Goal: Task Accomplishment & Management: Manage account settings

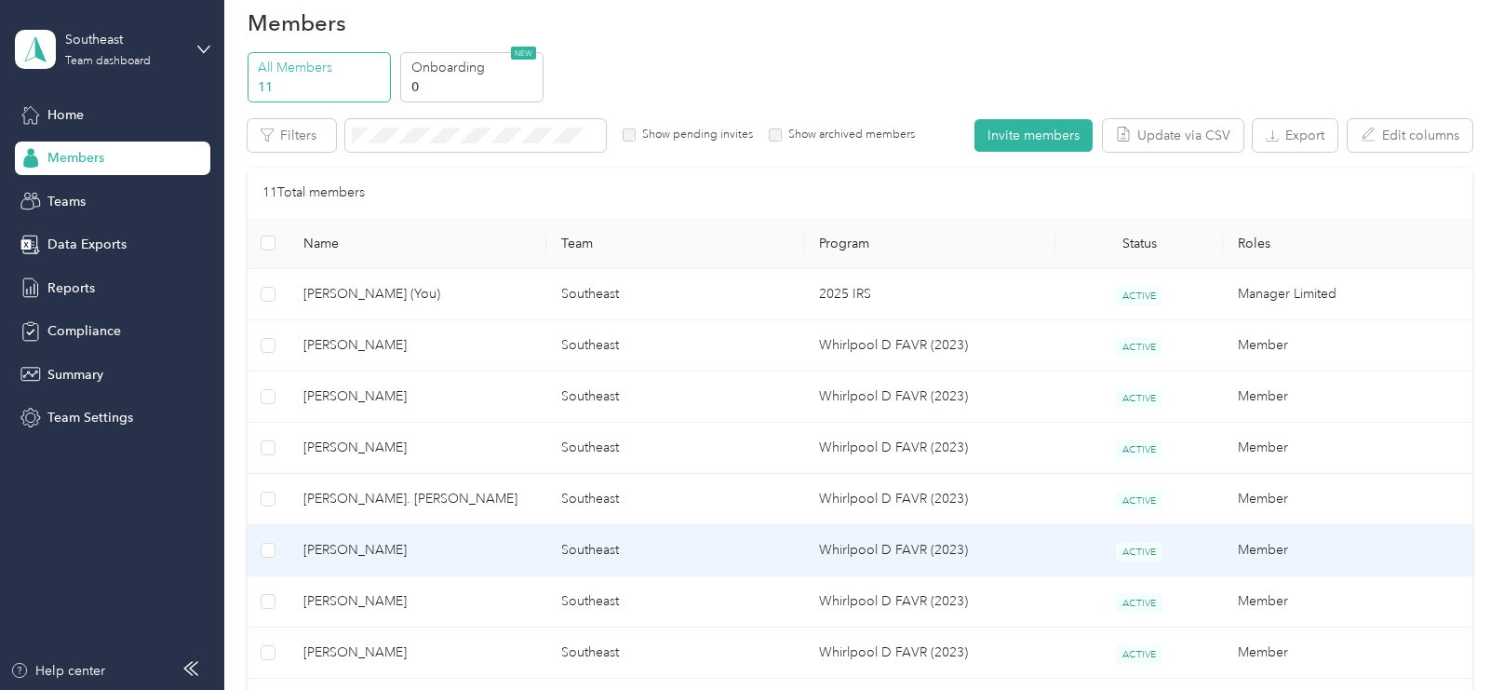
scroll to position [33, 0]
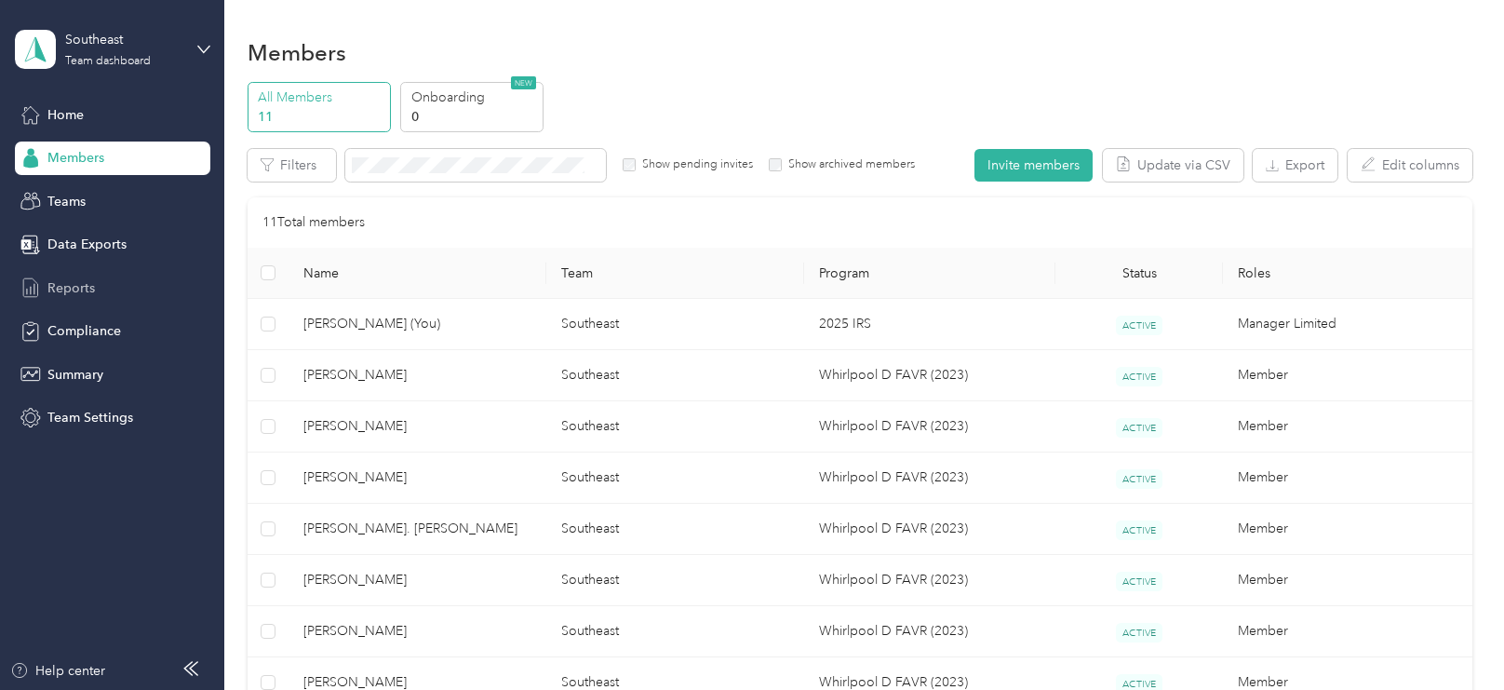
click at [78, 285] on span "Reports" at bounding box center [70, 288] width 47 height 20
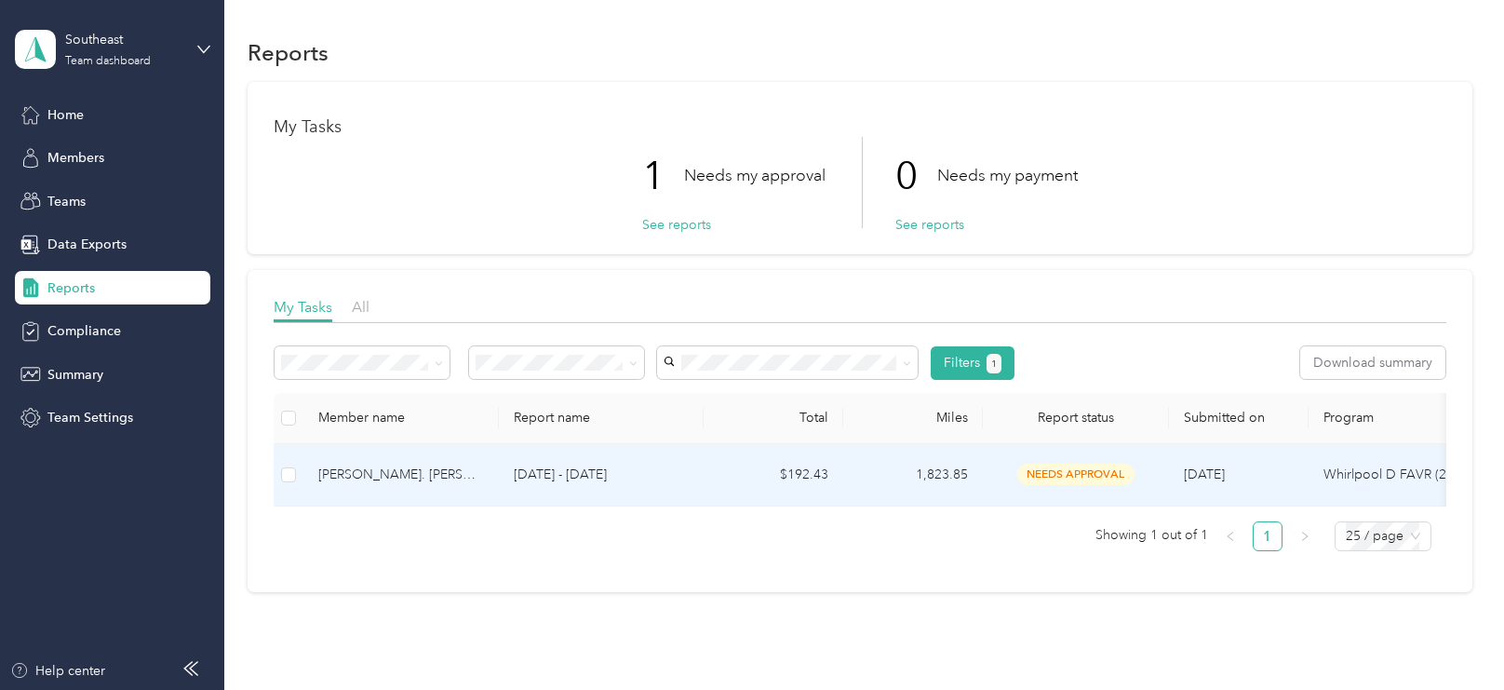
click at [597, 474] on p "[DATE] - [DATE]" at bounding box center [601, 475] width 175 height 20
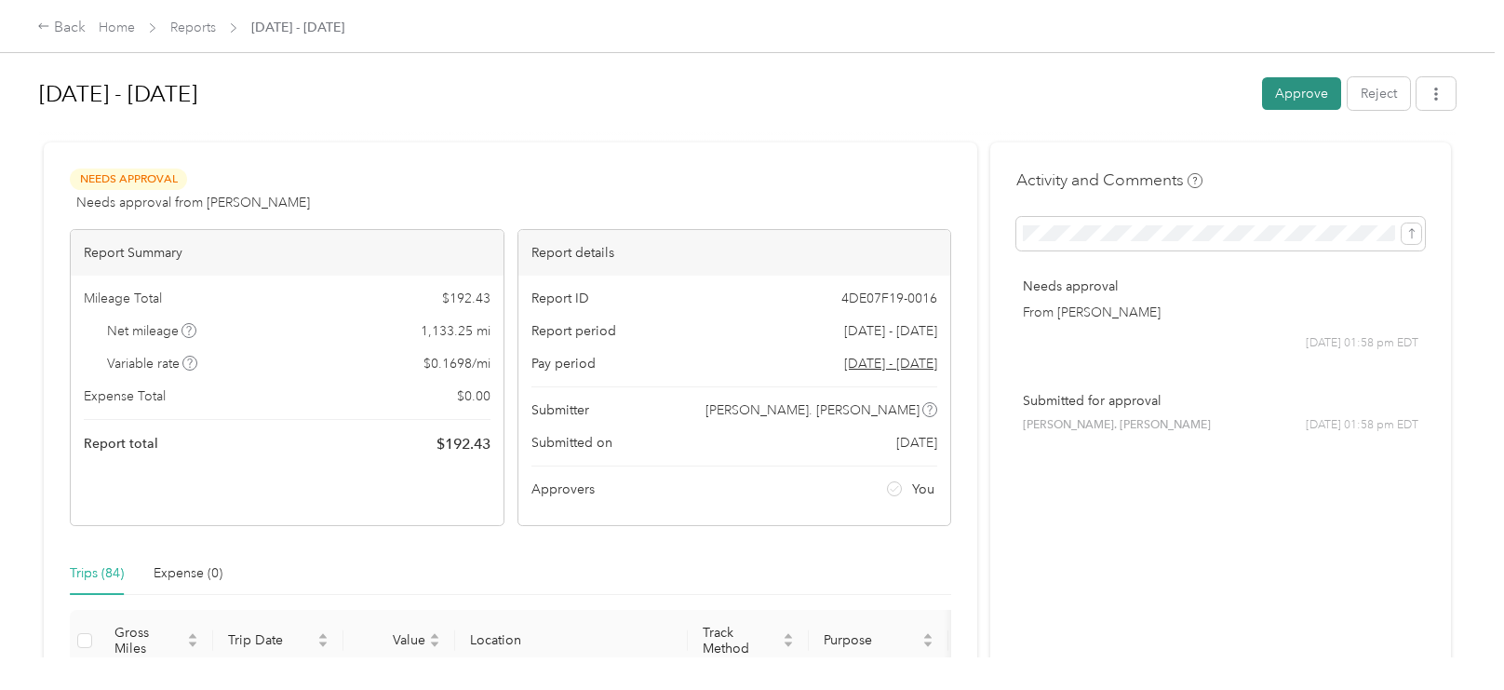
click at [1296, 97] on button "Approve" at bounding box center [1301, 93] width 79 height 33
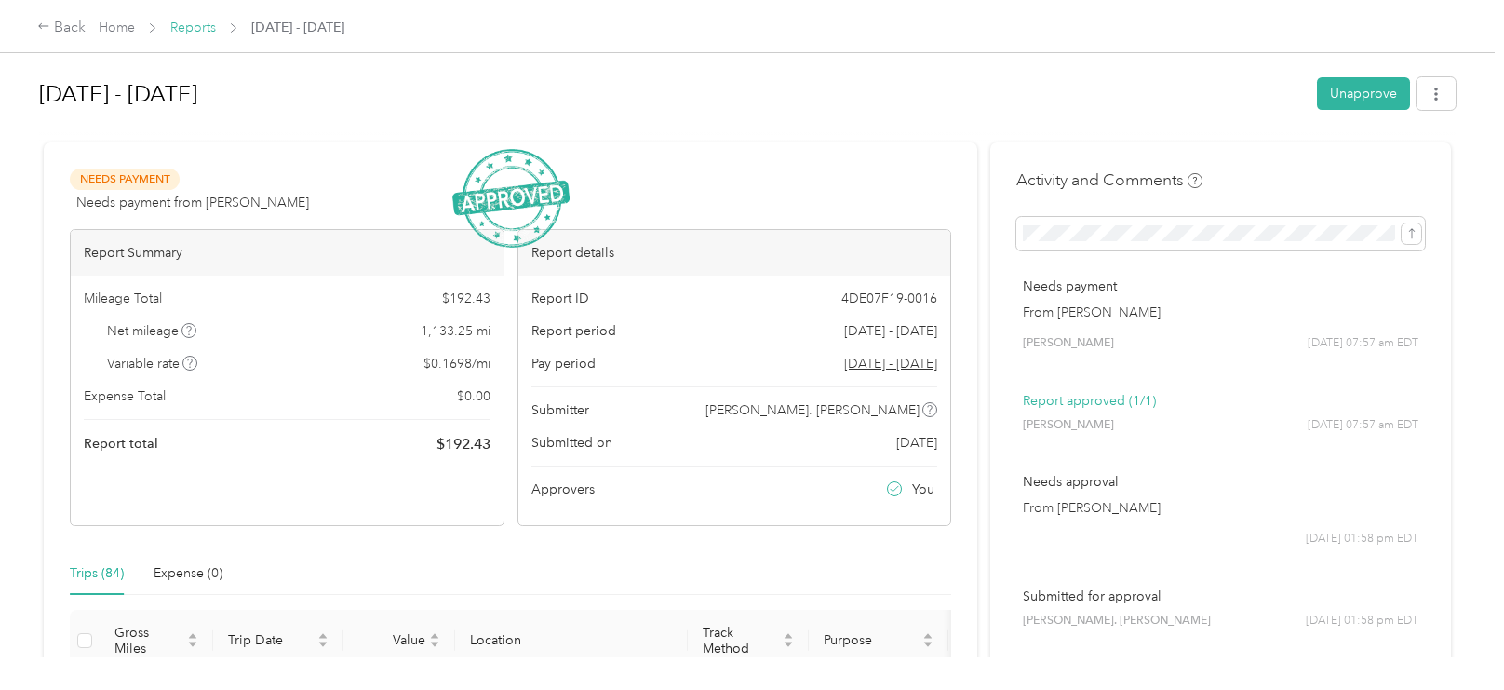
click at [194, 20] on link "Reports" at bounding box center [193, 28] width 46 height 16
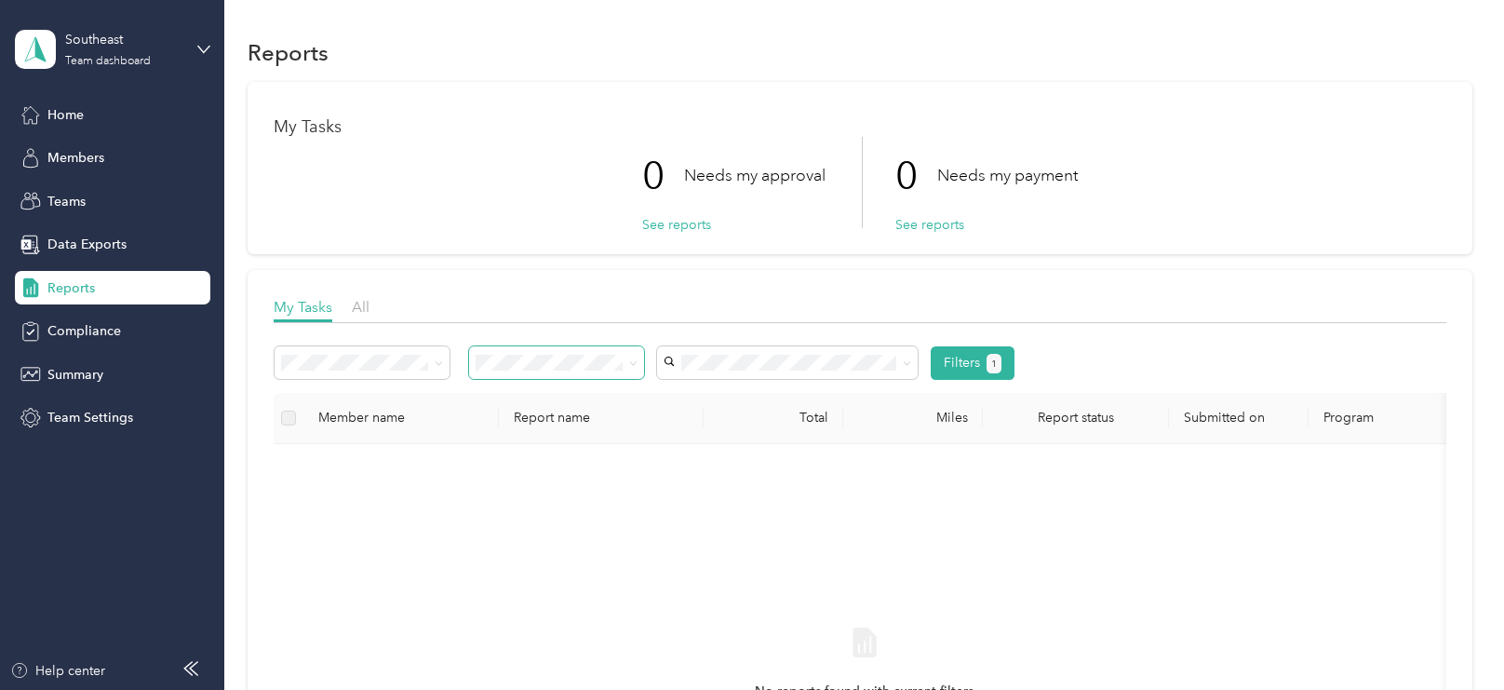
click at [630, 367] on span at bounding box center [633, 363] width 8 height 16
click at [633, 369] on span at bounding box center [633, 363] width 8 height 16
click at [634, 364] on icon at bounding box center [633, 363] width 8 height 8
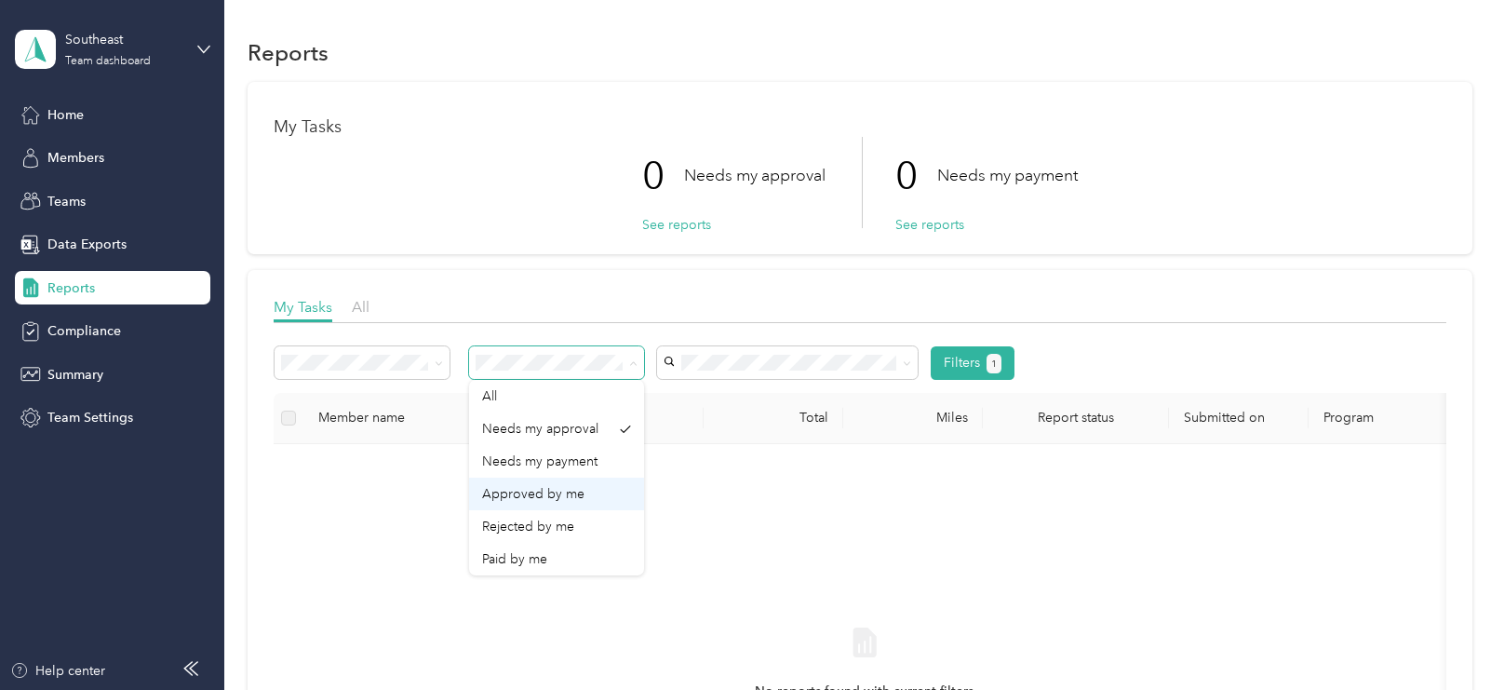
click at [579, 493] on span "Approved by me" at bounding box center [533, 494] width 102 height 16
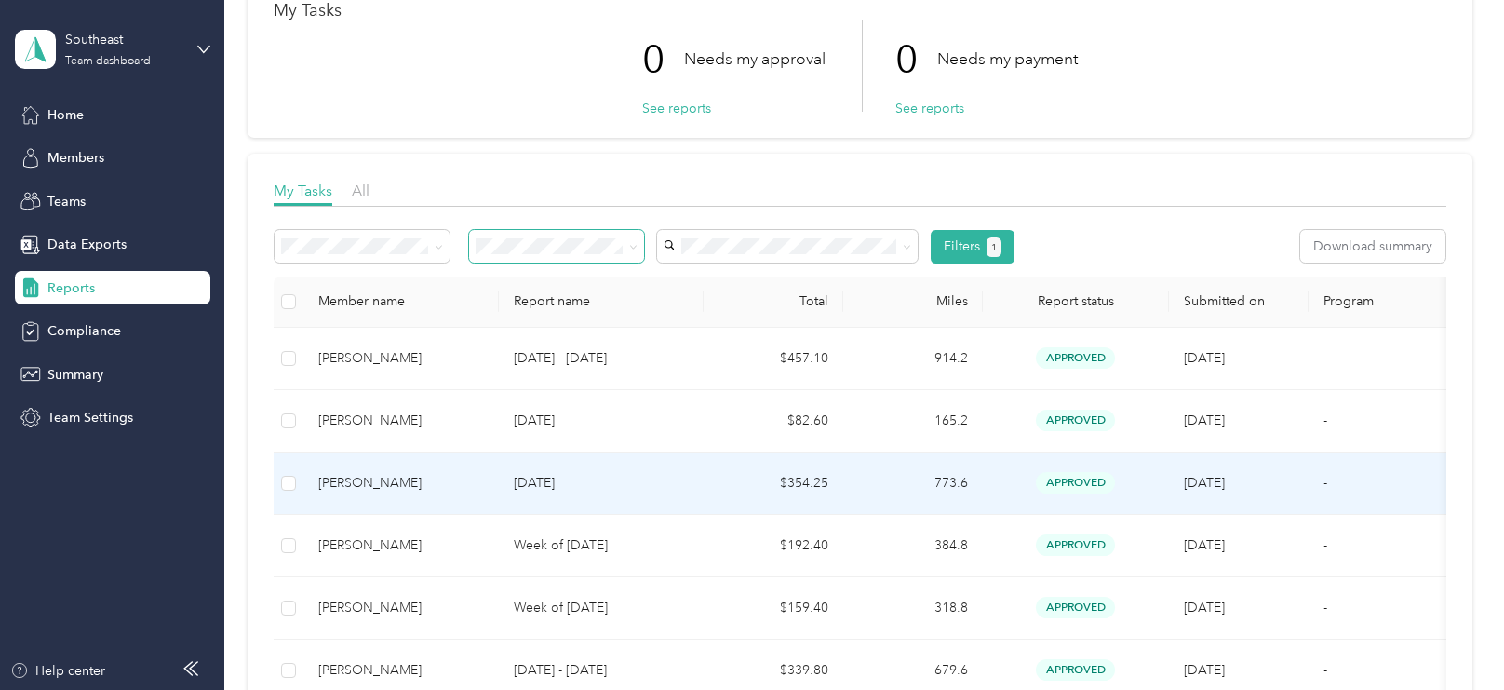
scroll to position [101, 0]
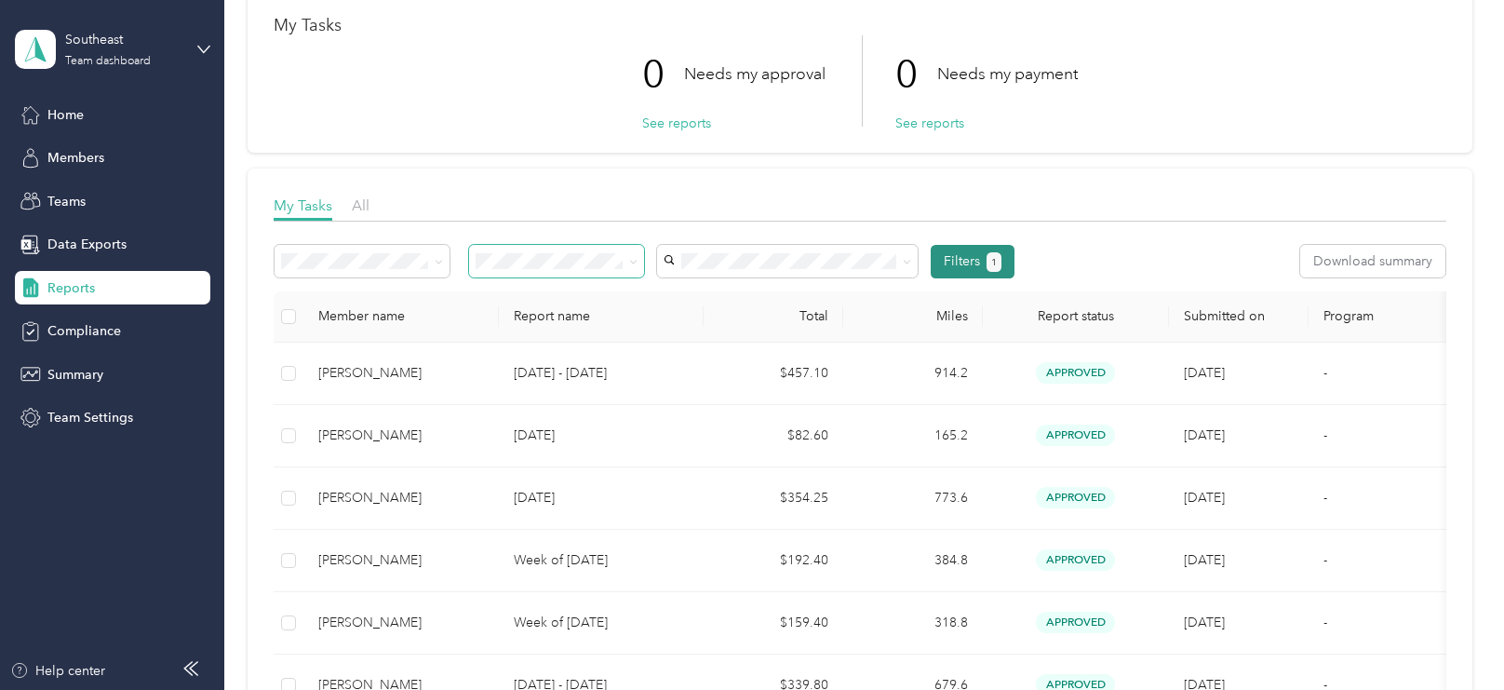
click at [953, 273] on button "Filters 1" at bounding box center [973, 262] width 85 height 34
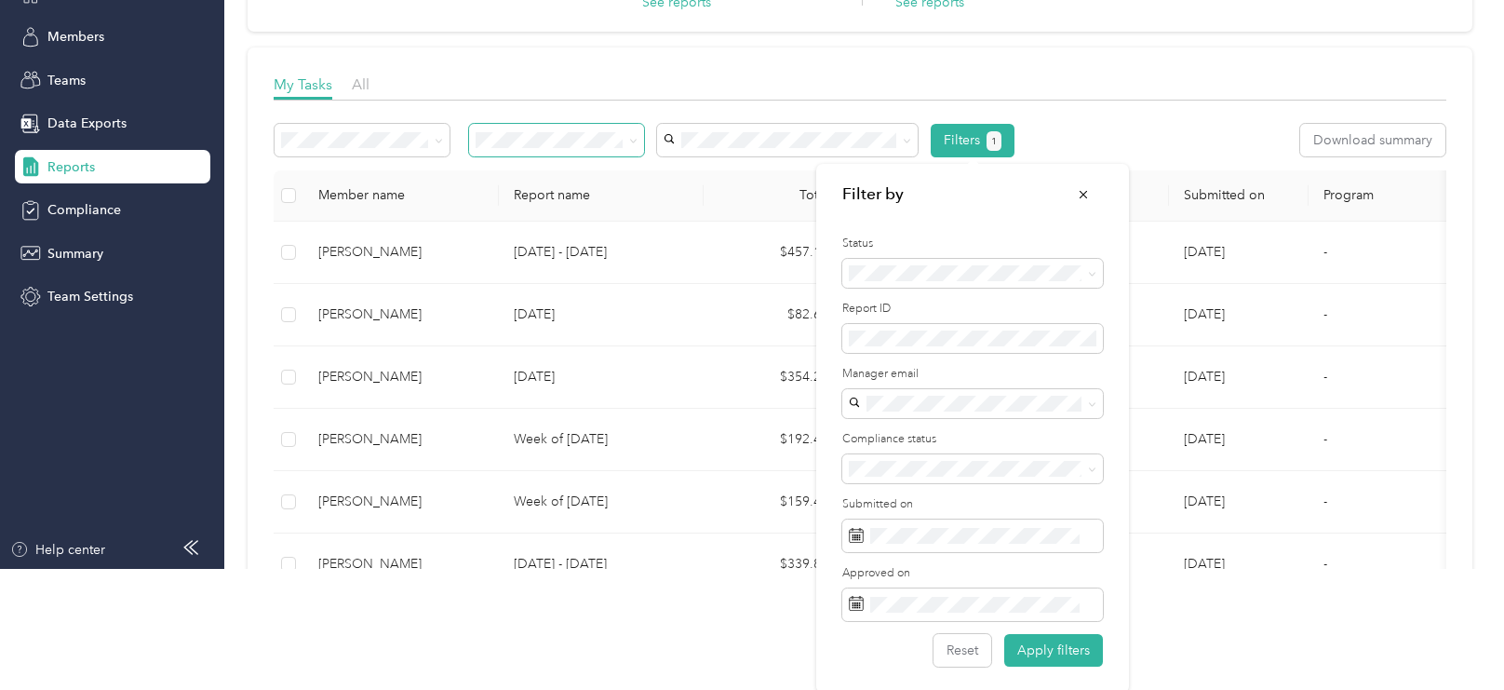
scroll to position [123, 0]
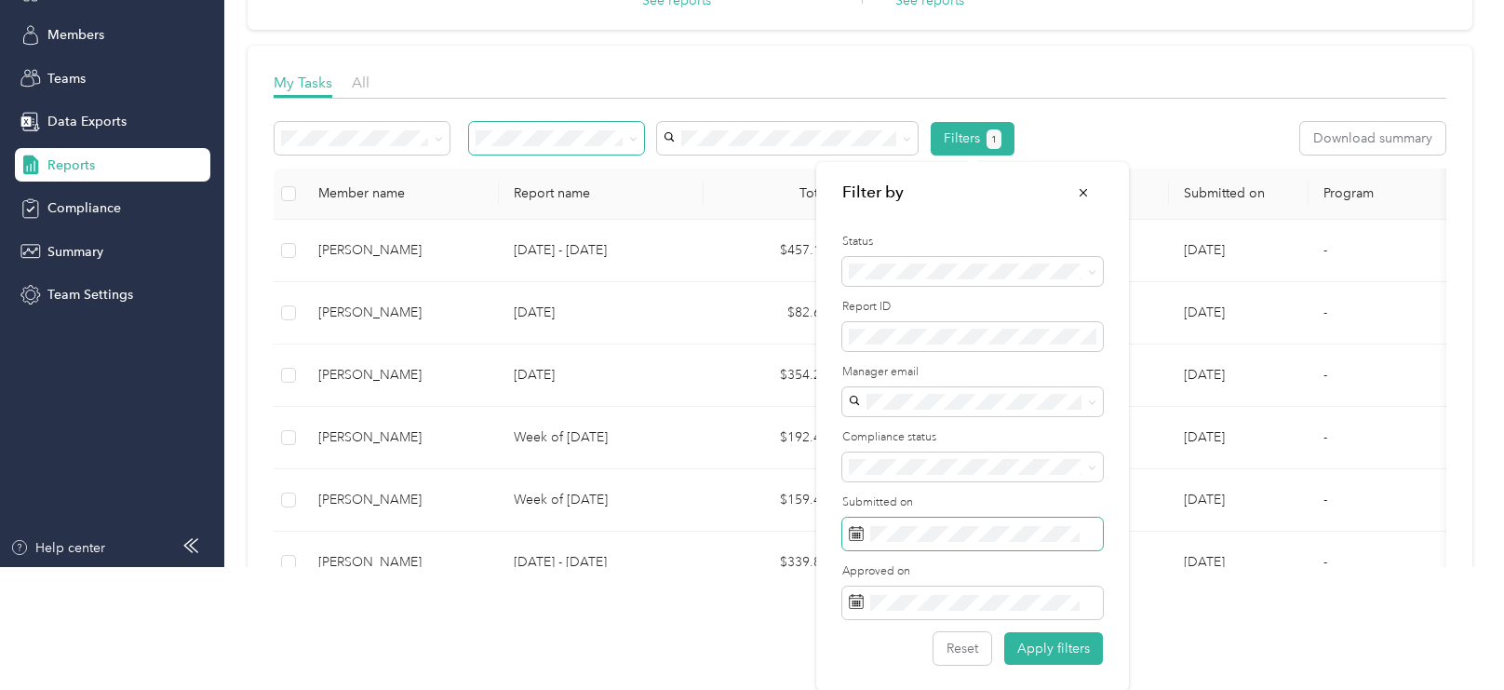
click at [869, 529] on span at bounding box center [972, 534] width 261 height 33
click at [863, 530] on icon at bounding box center [857, 533] width 14 height 13
click at [856, 600] on rect at bounding box center [856, 601] width 2 height 2
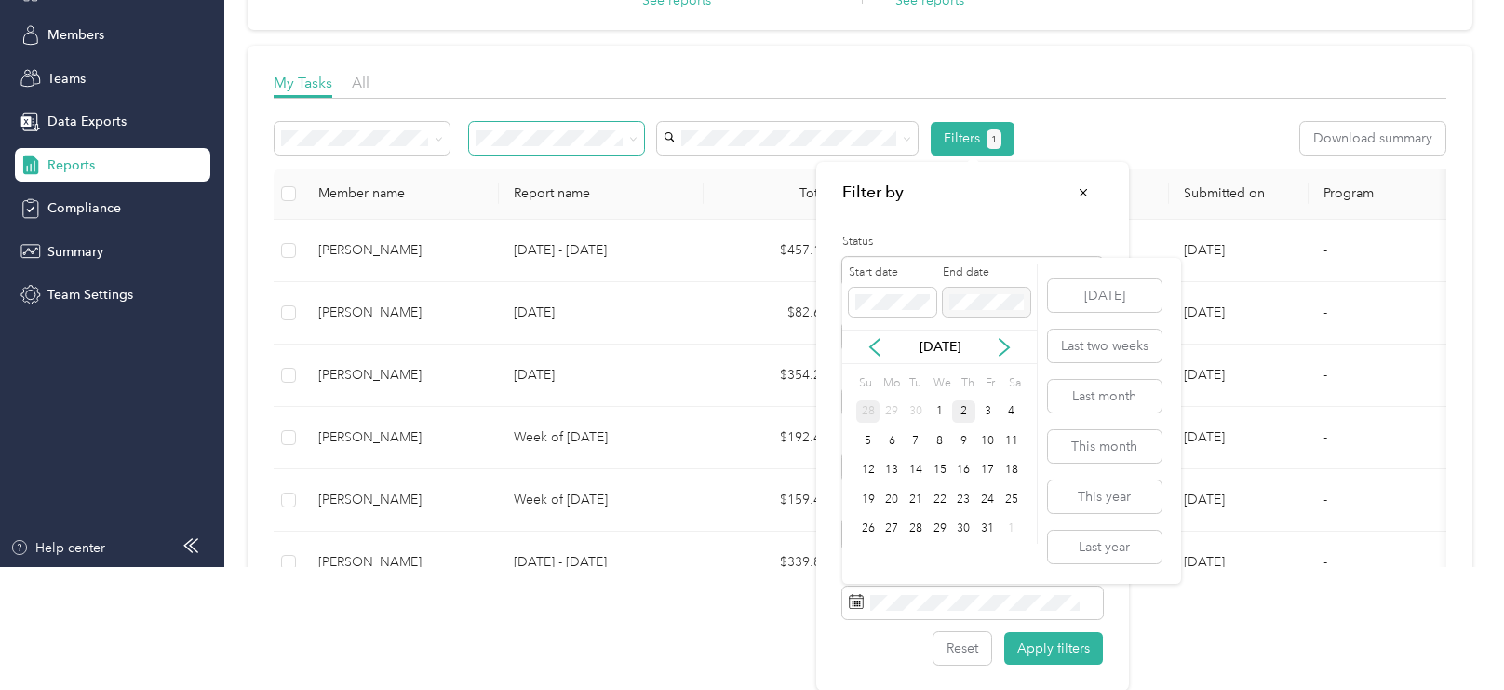
click at [865, 407] on div "28" at bounding box center [868, 411] width 24 height 23
click at [1011, 526] on div "4" at bounding box center [1012, 529] width 24 height 23
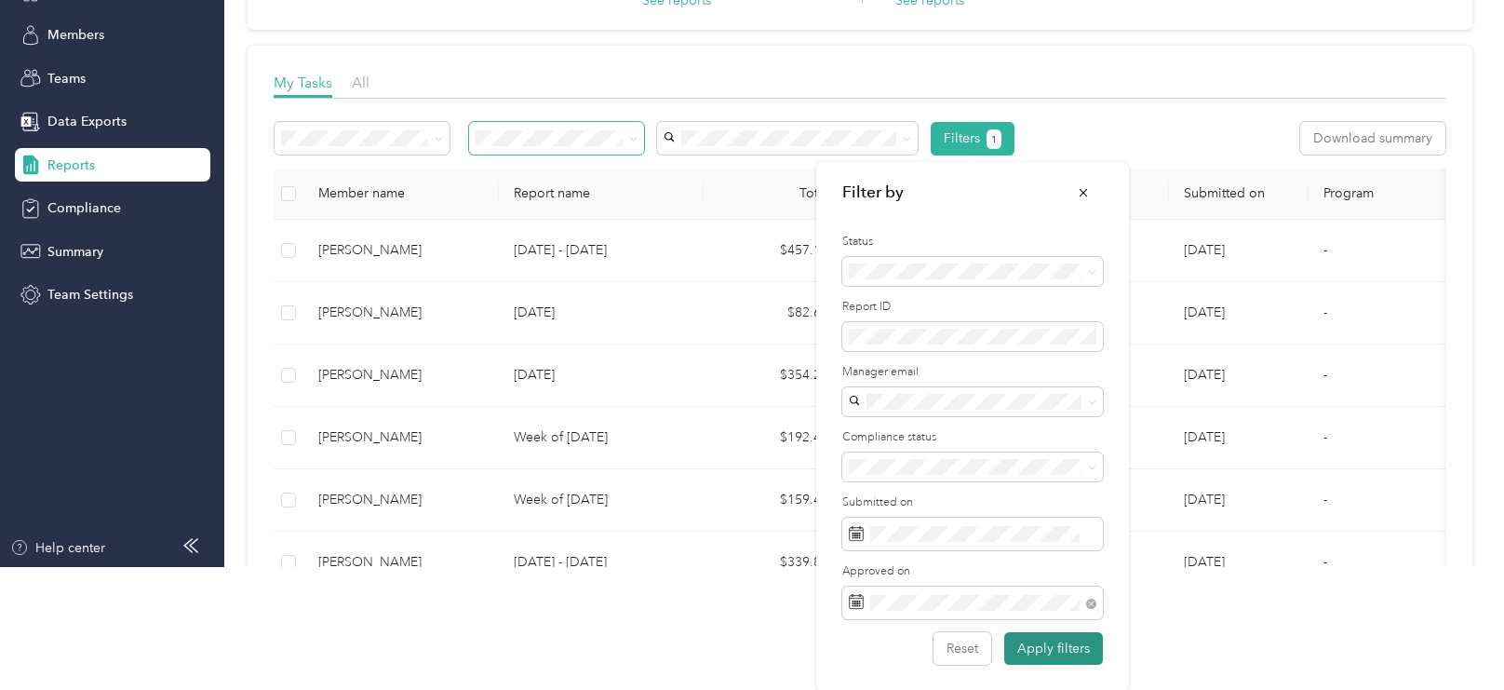
click at [1040, 653] on button "Apply filters" at bounding box center [1053, 648] width 99 height 33
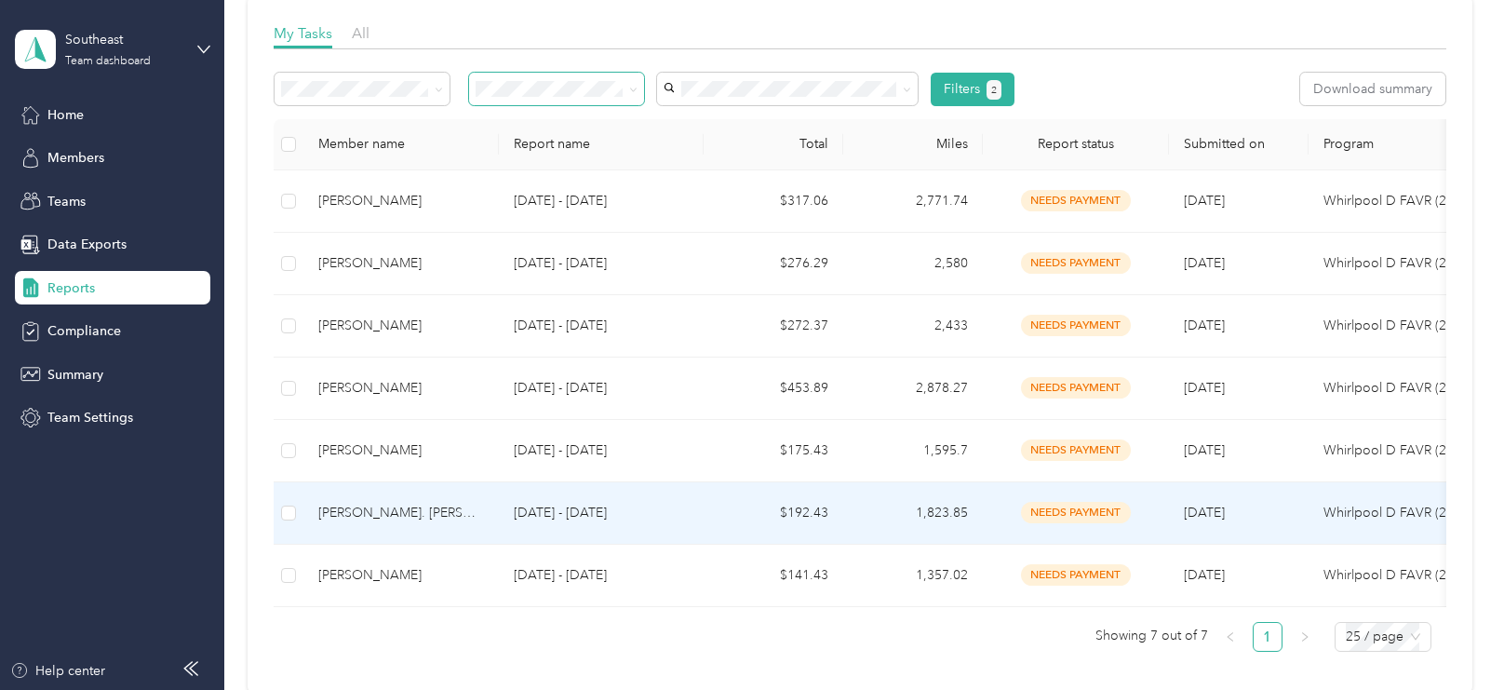
scroll to position [278, 0]
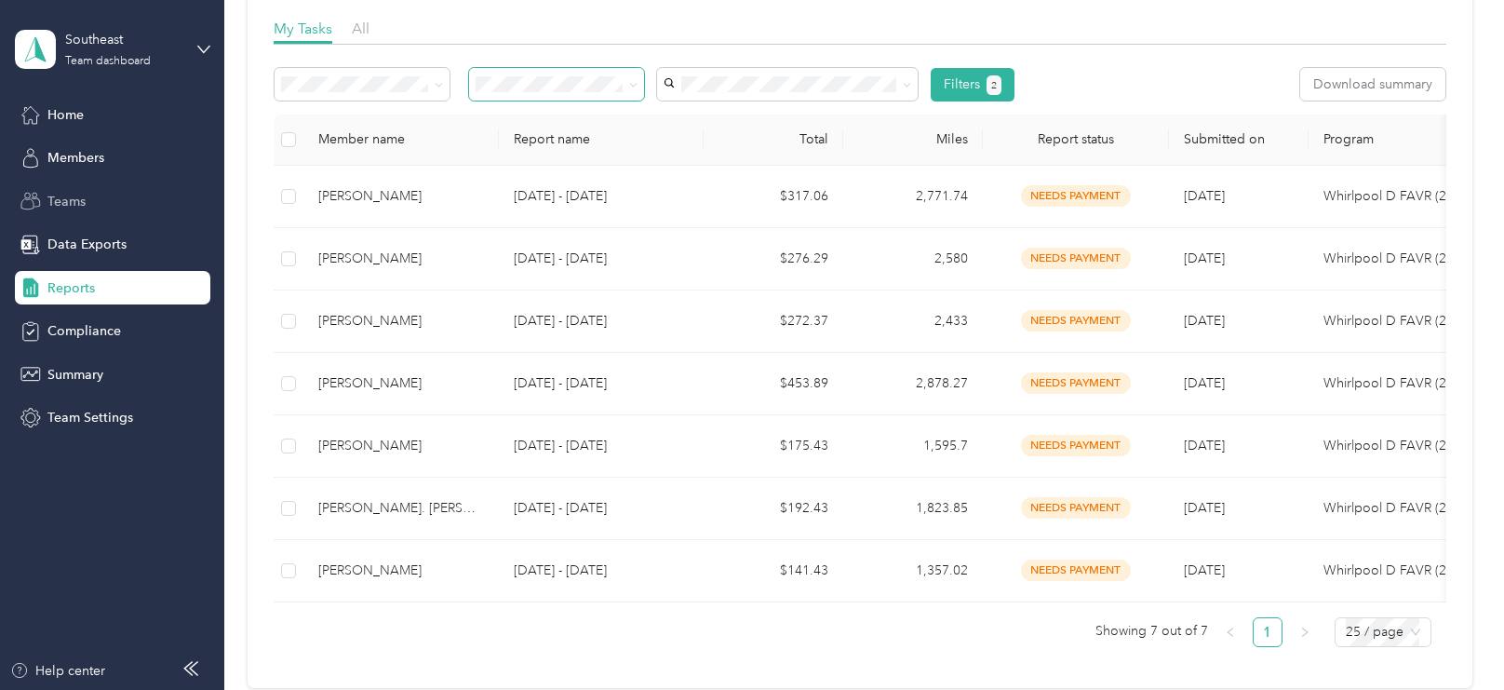
click at [90, 197] on div "Teams" at bounding box center [112, 201] width 195 height 34
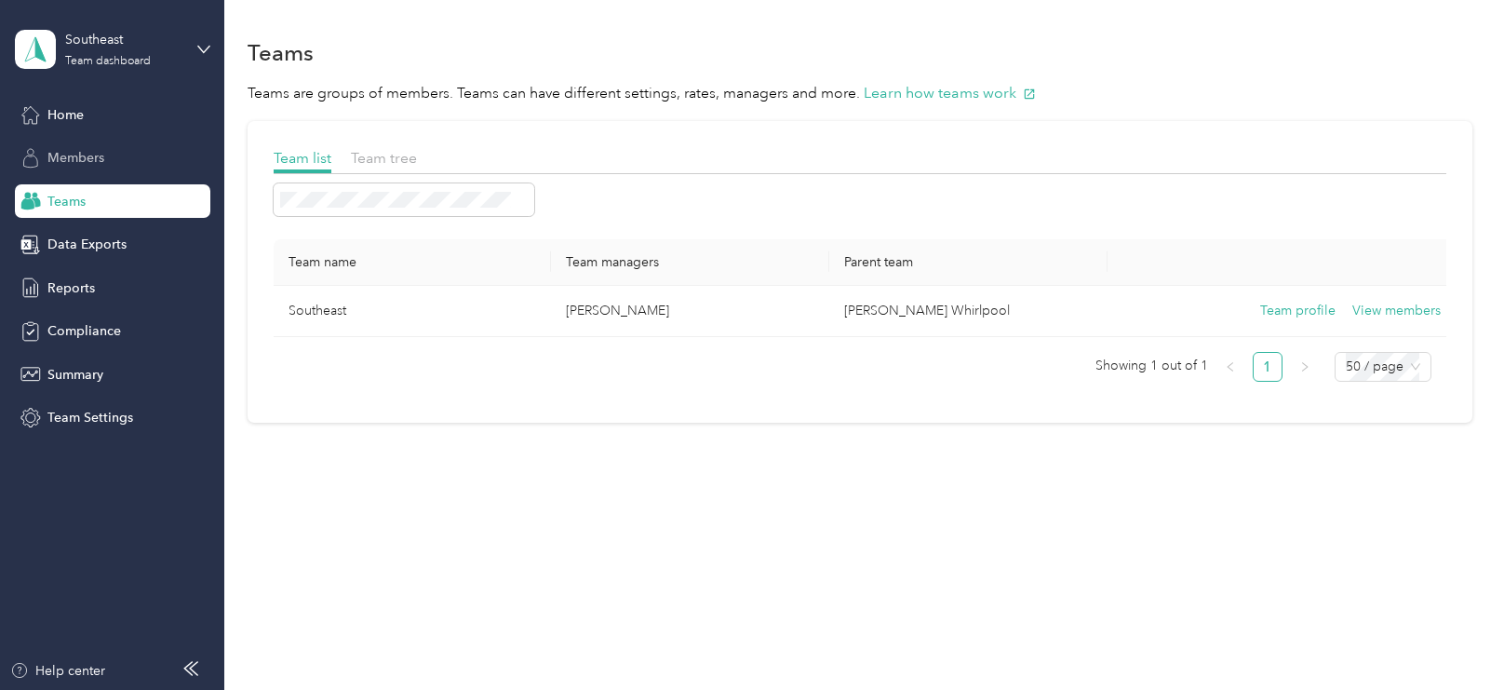
click at [89, 158] on span "Members" at bounding box center [75, 158] width 57 height 20
